Goal: Task Accomplishment & Management: Use online tool/utility

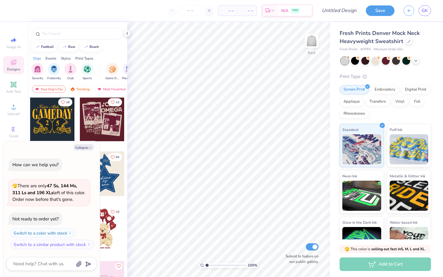
scroll to position [100, 0]
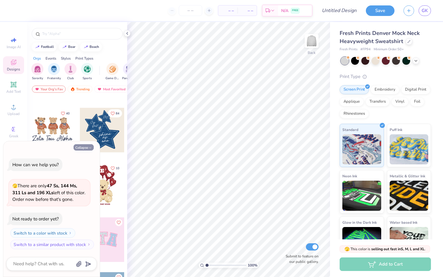
click at [86, 149] on button "Collapse" at bounding box center [83, 147] width 20 height 6
type textarea "x"
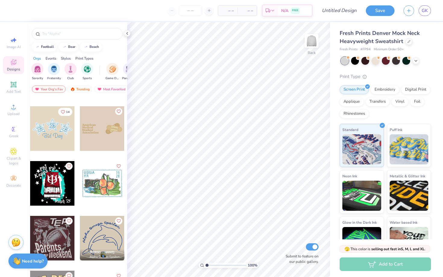
scroll to position [4765, 0]
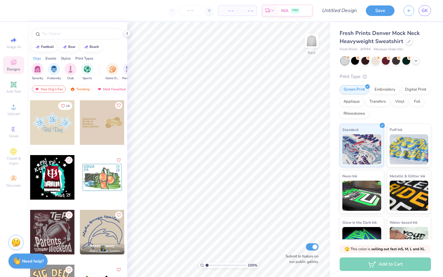
click at [61, 115] on div at bounding box center [52, 122] width 45 height 45
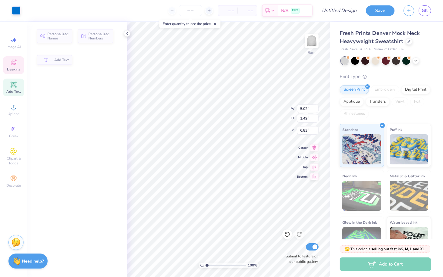
type input "5.02"
type input "1.49"
type input "6.83"
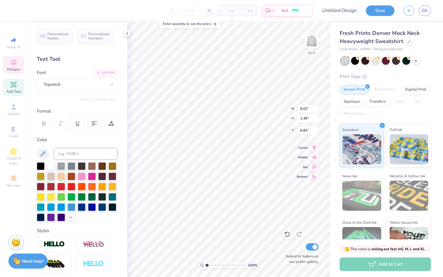
scroll to position [0, 0]
type textarea "Bid"
type input "1.50"
type input "4.99"
type textarea "E"
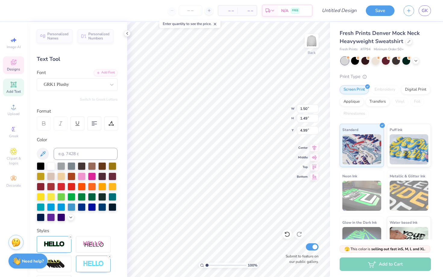
type input "1.49"
type input "1.50"
type input "4.97"
type textarea "A"
click at [415, 61] on icon at bounding box center [415, 60] width 5 height 5
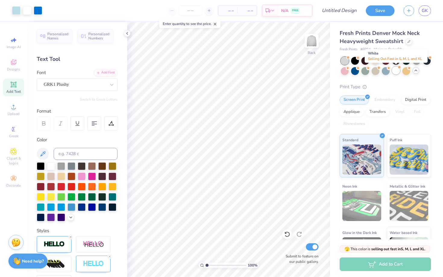
click at [396, 72] on div at bounding box center [396, 71] width 8 height 8
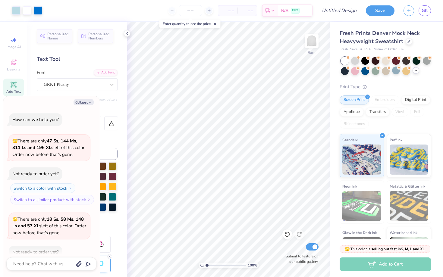
scroll to position [33, 0]
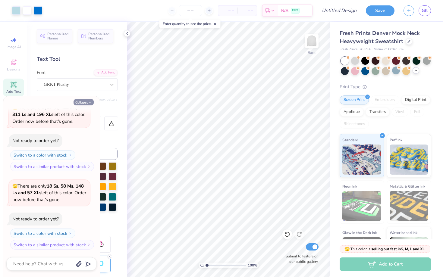
click at [89, 102] on icon "button" at bounding box center [90, 103] width 4 height 4
type textarea "x"
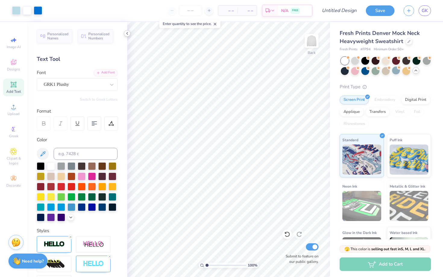
click at [128, 33] on icon at bounding box center [127, 33] width 5 height 5
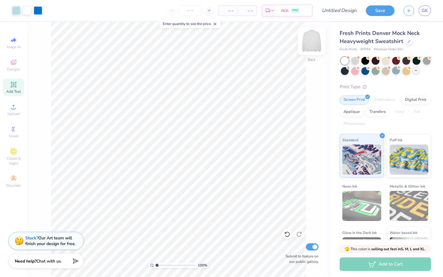
click at [316, 40] on img at bounding box center [311, 41] width 24 height 24
click at [17, 65] on div "Designs" at bounding box center [13, 65] width 21 height 18
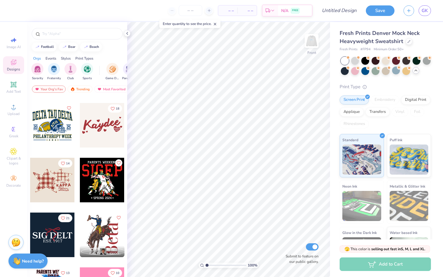
scroll to position [1755, 0]
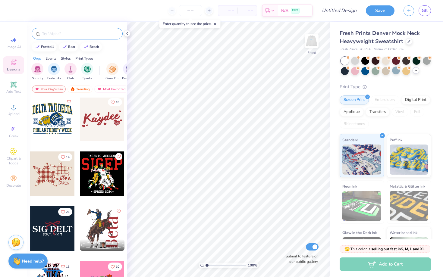
click at [83, 33] on input "text" at bounding box center [80, 34] width 77 height 6
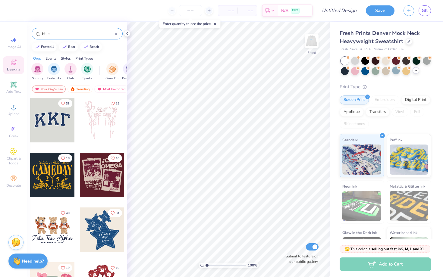
type input "blue"
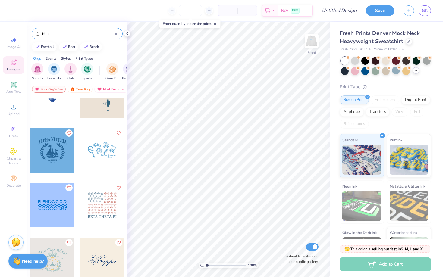
scroll to position [2714, 0]
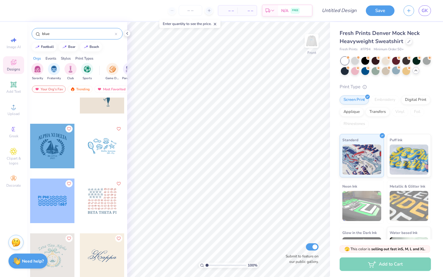
click at [94, 151] on div at bounding box center [102, 146] width 45 height 45
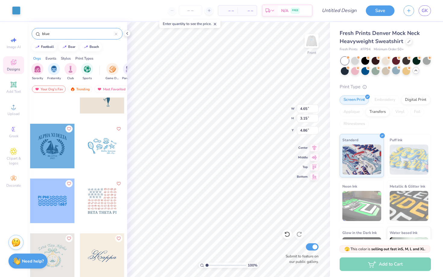
type input "4.86"
type input "2.45"
type input "3.89"
type input "4.20"
type input "4.65"
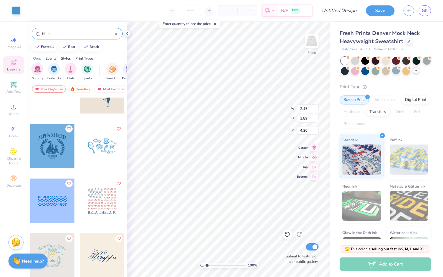
type input "0.70"
type input "6.77"
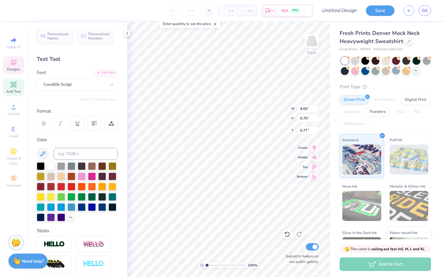
scroll to position [0, 0]
type textarea "Sisterhood Retreat"
type input "2.29"
type input "0.56"
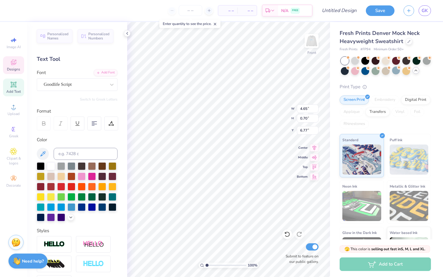
type input "7.46"
type textarea "E"
click at [127, 34] on polyline at bounding box center [126, 33] width 1 height 2
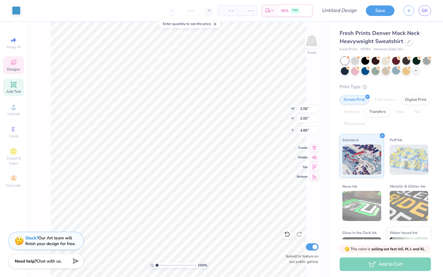
type input "4.85"
click at [316, 73] on div "100 % Front W 2.06 2.06 " H 2.00 2.00 " Y 4.85 4.85 " Center Middle Top Bottom …" at bounding box center [178, 149] width 303 height 255
click at [306, 45] on img at bounding box center [311, 41] width 24 height 24
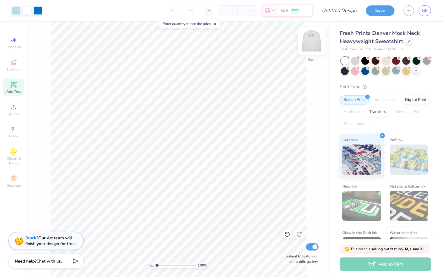
click at [307, 43] on img at bounding box center [311, 41] width 24 height 24
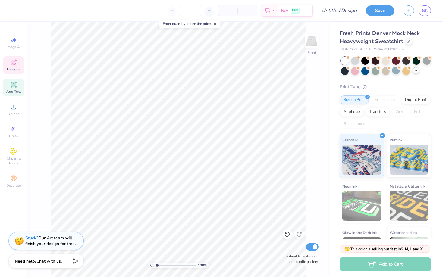
click at [11, 88] on icon at bounding box center [13, 84] width 7 height 7
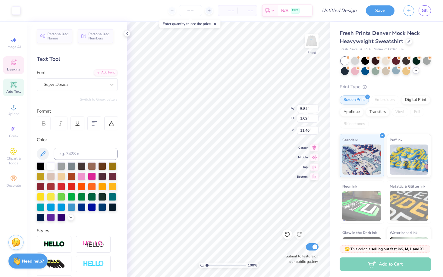
click at [19, 61] on div "Designs" at bounding box center [13, 65] width 21 height 18
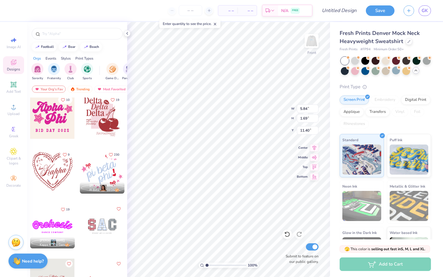
scroll to position [1430, 0]
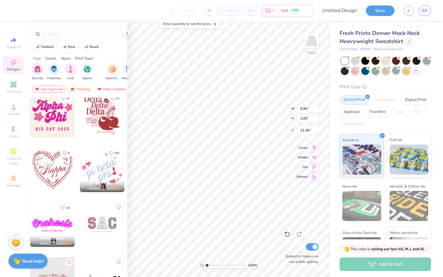
click at [104, 176] on div at bounding box center [102, 170] width 45 height 45
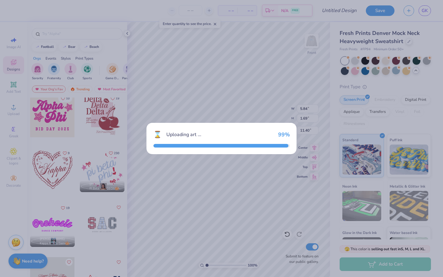
type input "5.38"
type input "4.60"
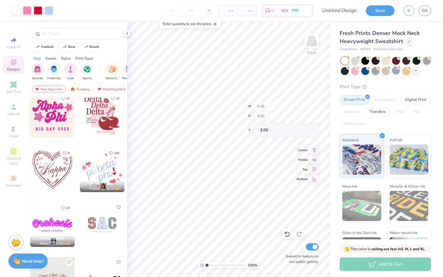
type input "5.18"
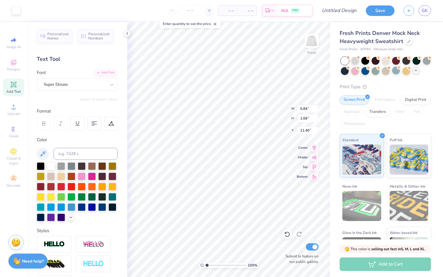
type textarea "TXT"
type input "4.49"
type input "11.41"
click at [14, 69] on span "Designs" at bounding box center [13, 69] width 13 height 5
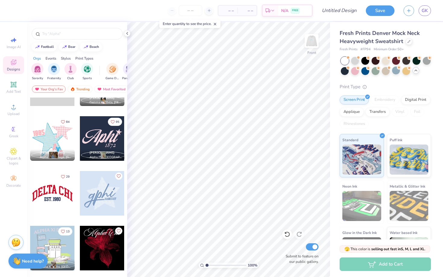
scroll to position [397, 0]
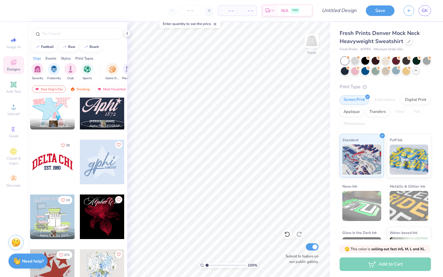
click at [59, 102] on div at bounding box center [52, 107] width 45 height 45
type input "5.79"
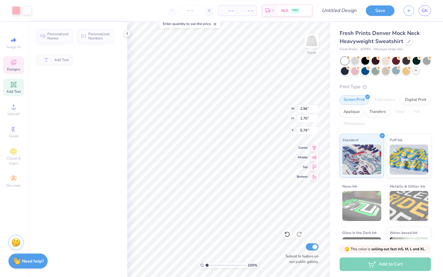
type input "2.96"
type input "1.70"
type input "8.17"
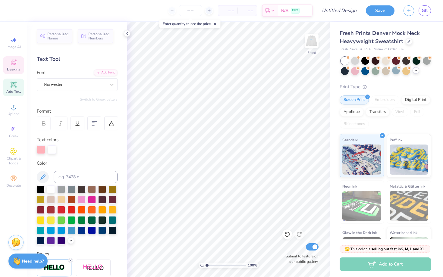
click at [17, 66] on div "Designs" at bounding box center [13, 65] width 21 height 18
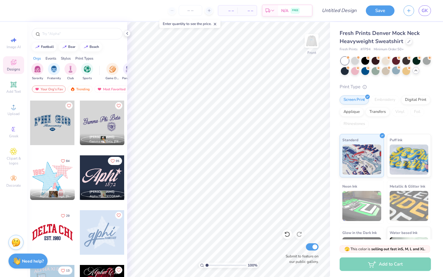
scroll to position [327, 0]
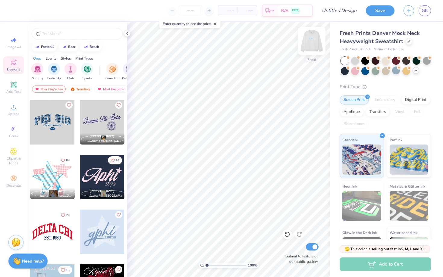
click at [311, 46] on img at bounding box center [311, 41] width 24 height 24
click at [312, 41] on img at bounding box center [311, 41] width 24 height 24
click at [314, 43] on img at bounding box center [311, 41] width 12 height 12
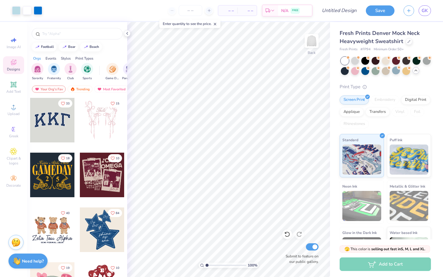
scroll to position [31, 0]
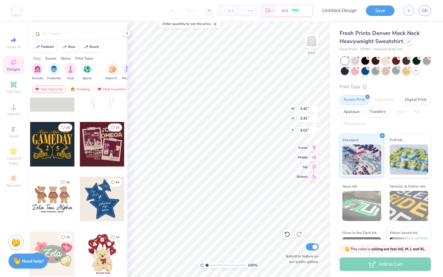
type input "4.03"
drag, startPoint x: 315, startPoint y: 47, endPoint x: 298, endPoint y: 147, distance: 101.1
click at [298, 147] on div "100 % Back W 3.42 3.42 " H 3.41 3.41 " Y 4.03 4.03 " Center Middle Top Bottom S…" at bounding box center [228, 149] width 203 height 255
type input "5.66"
type input "5.65"
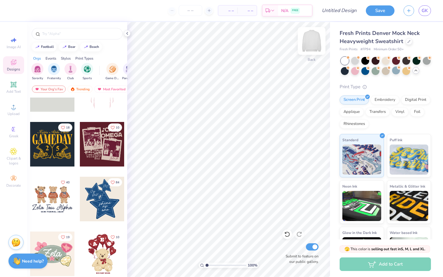
click at [311, 51] on div "Back" at bounding box center [311, 44] width 14 height 21
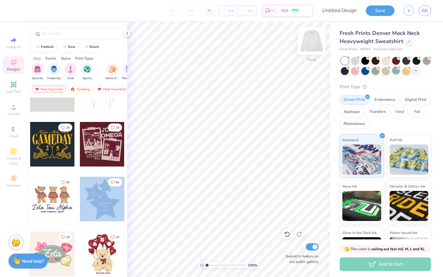
click at [315, 40] on img at bounding box center [311, 41] width 24 height 24
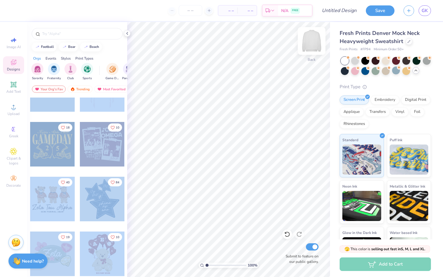
click at [316, 45] on img at bounding box center [311, 41] width 24 height 24
click at [110, 202] on div at bounding box center [102, 199] width 45 height 45
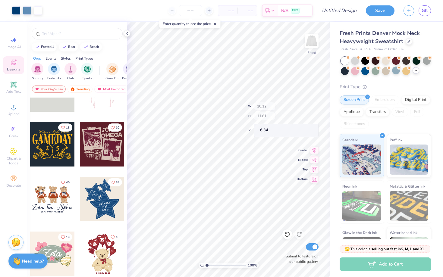
type input "6.34"
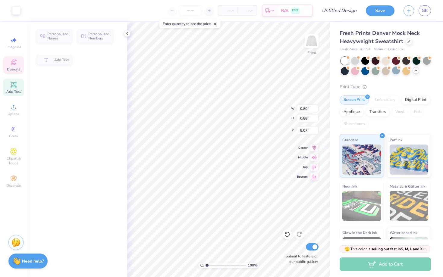
type input "0.80"
type input "0.88"
type input "8.07"
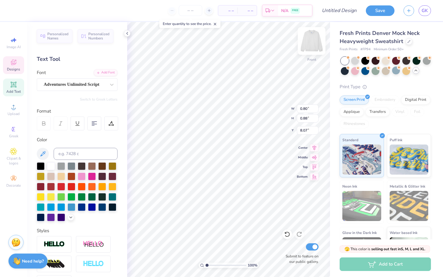
click at [311, 39] on img at bounding box center [311, 41] width 24 height 24
click at [16, 66] on div "Designs" at bounding box center [13, 65] width 21 height 18
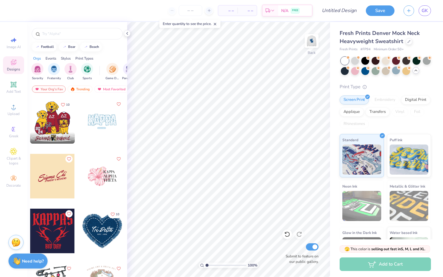
scroll to position [992, 0]
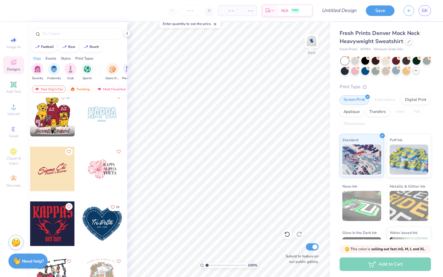
click at [105, 225] on div at bounding box center [102, 223] width 45 height 45
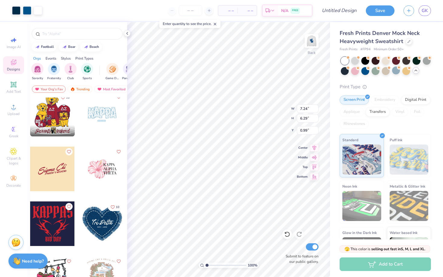
type input "0.99"
click at [312, 44] on img at bounding box center [311, 41] width 24 height 24
click at [311, 43] on img at bounding box center [311, 41] width 24 height 24
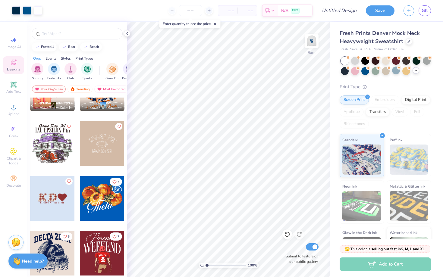
scroll to position [689, 0]
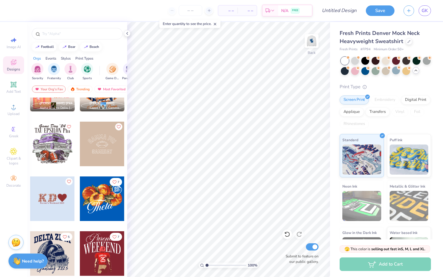
click at [62, 204] on div at bounding box center [52, 198] width 45 height 45
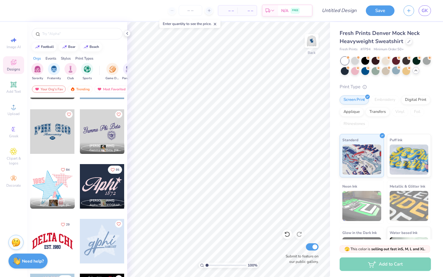
scroll to position [297, 0]
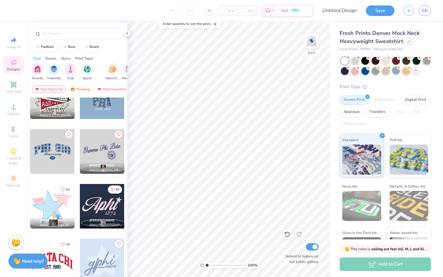
click at [63, 158] on div at bounding box center [52, 151] width 45 height 45
click at [309, 46] on img at bounding box center [311, 41] width 24 height 24
click at [313, 42] on img at bounding box center [311, 41] width 24 height 24
click at [310, 49] on div "Back" at bounding box center [311, 44] width 14 height 21
